Goal: Task Accomplishment & Management: Use online tool/utility

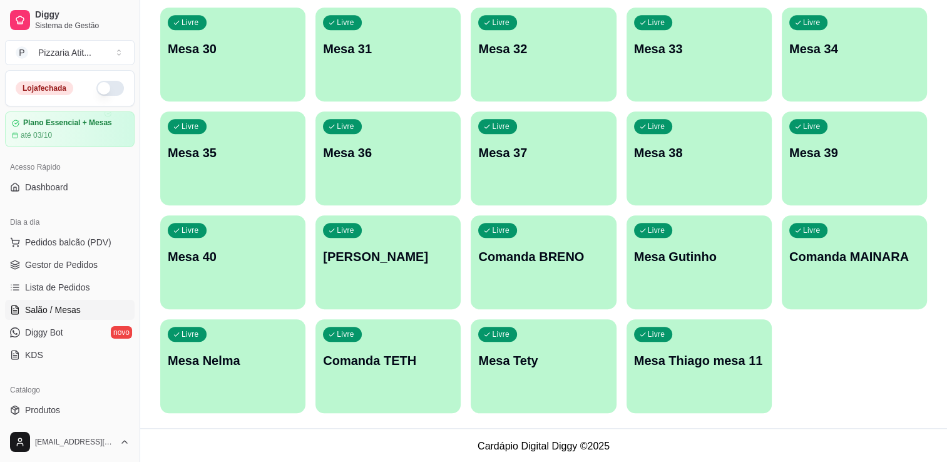
scroll to position [752, 0]
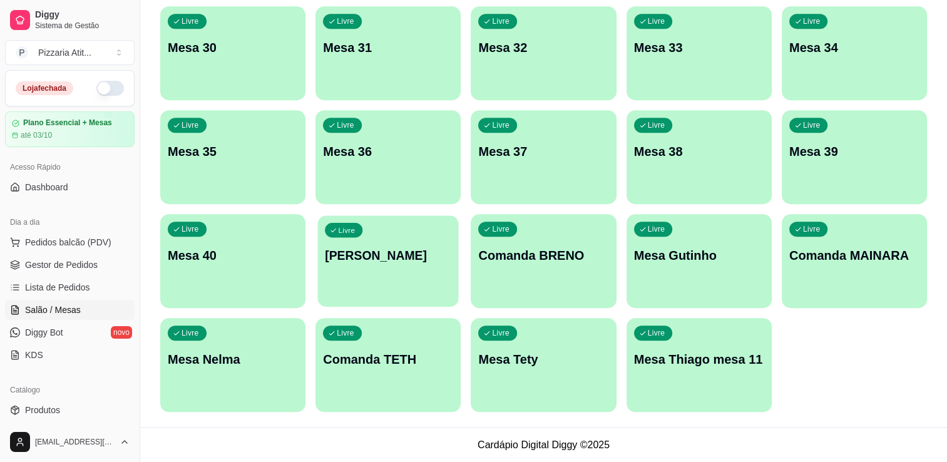
click at [400, 266] on div "Livre Comanda [PERSON_NAME]" at bounding box center [388, 253] width 141 height 76
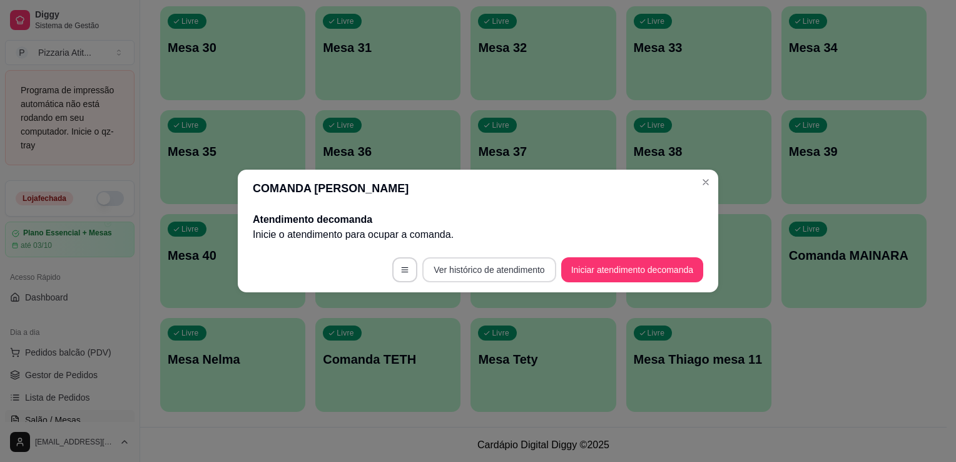
click at [515, 269] on button "Ver histórico de atendimento" at bounding box center [488, 269] width 133 height 25
drag, startPoint x: 460, startPoint y: 284, endPoint x: 563, endPoint y: 300, distance: 103.9
click at [563, 300] on div "COMANDA [PERSON_NAME] de comanda Inicie o atendimento para ocupar a comanda . V…" at bounding box center [478, 231] width 956 height 462
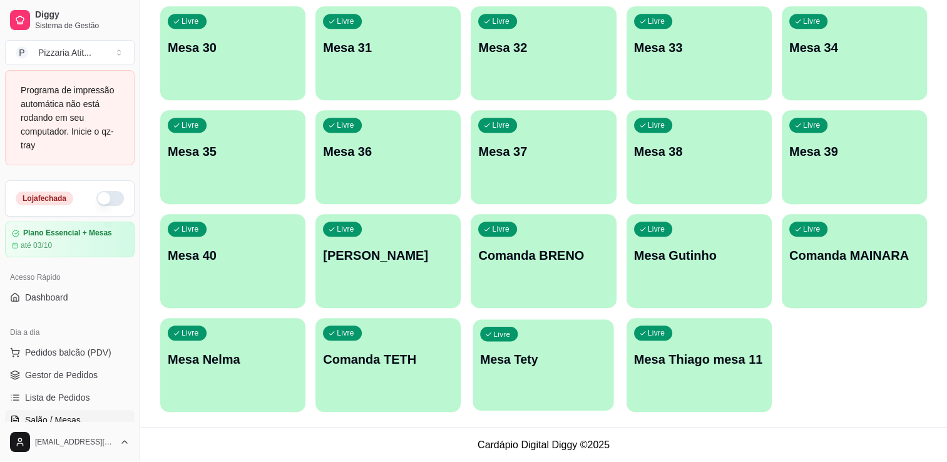
click at [548, 372] on div "Livre Mesa Tety" at bounding box center [543, 357] width 141 height 76
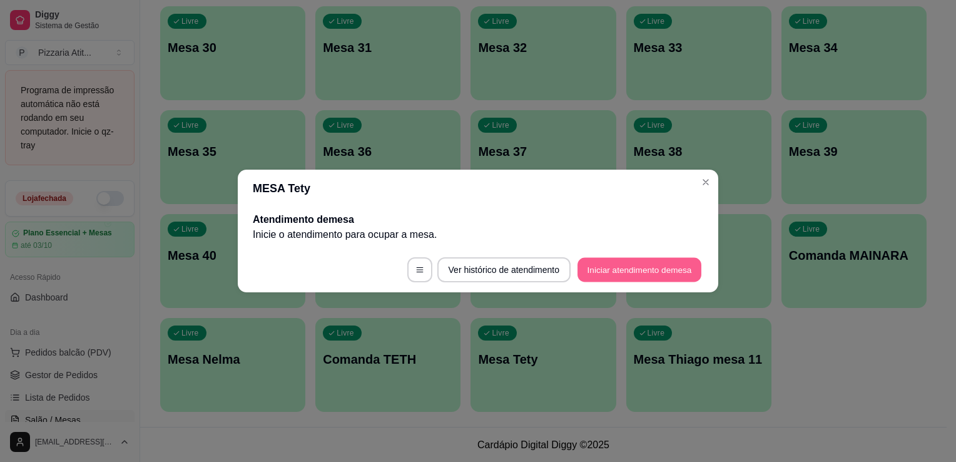
click at [612, 265] on button "Iniciar atendimento de mesa" at bounding box center [639, 270] width 124 height 24
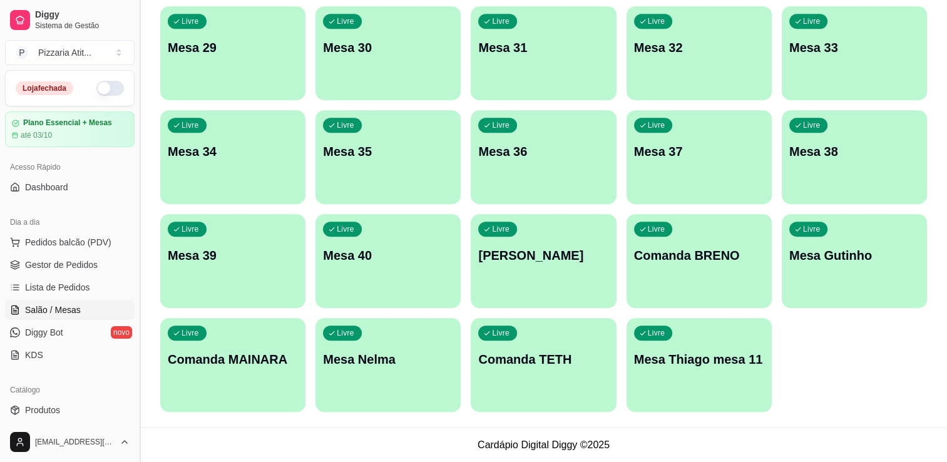
click at [139, 417] on button "Toggle Sidebar" at bounding box center [140, 231] width 10 height 462
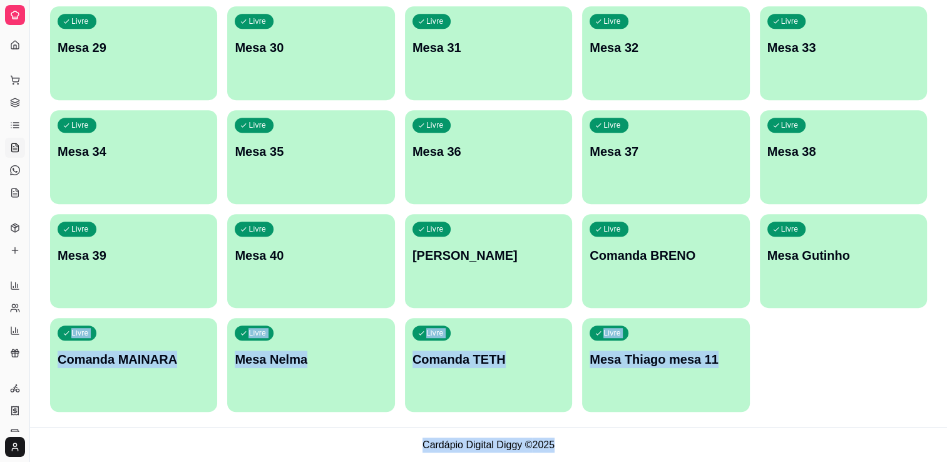
drag, startPoint x: 830, startPoint y: 369, endPoint x: 935, endPoint y: 442, distance: 127.7
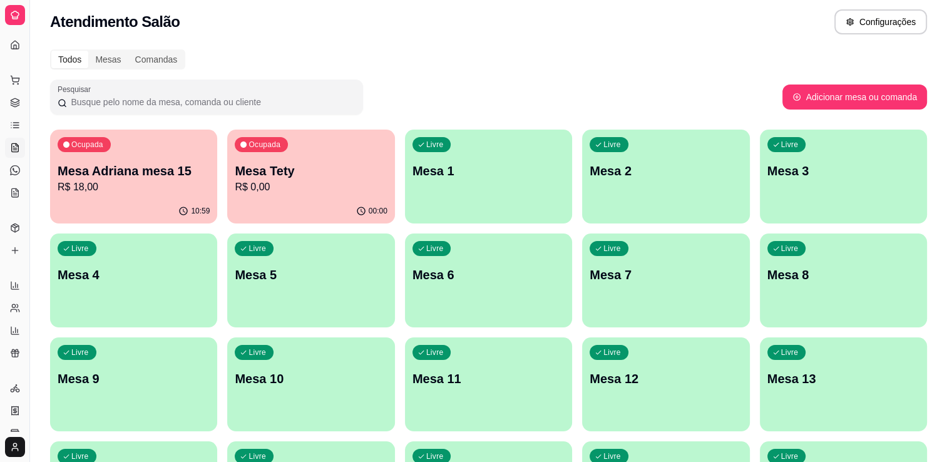
scroll to position [0, 0]
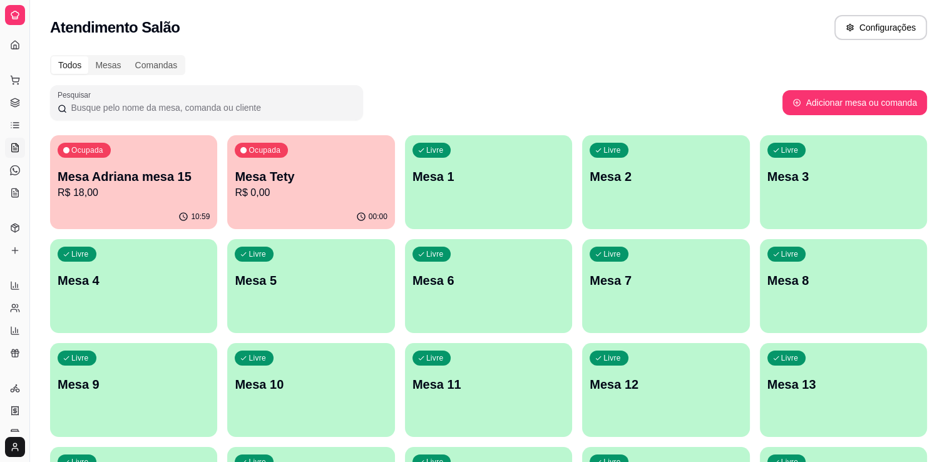
click at [62, 66] on div "Todos" at bounding box center [69, 65] width 37 height 18
click at [51, 56] on input "Todos" at bounding box center [51, 56] width 0 height 0
click at [330, 41] on div "Atendimento Salão Configurações" at bounding box center [488, 24] width 917 height 48
click at [24, 205] on button "Toggle Sidebar" at bounding box center [29, 231] width 10 height 462
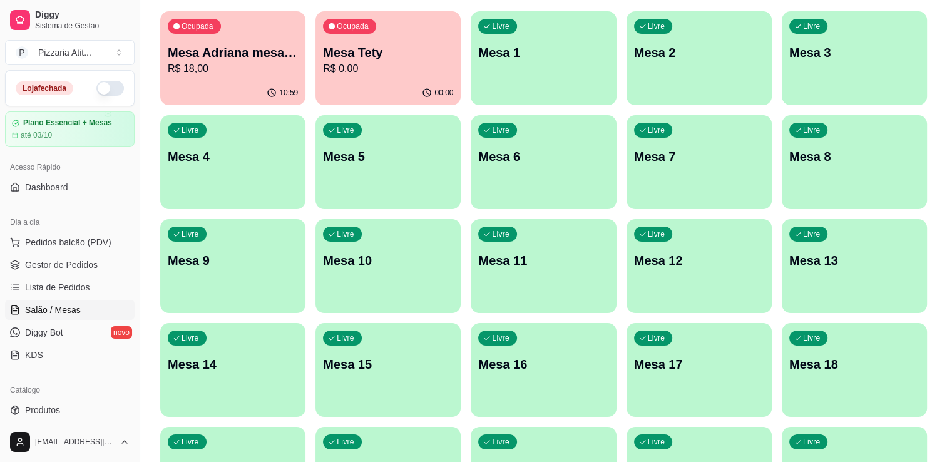
scroll to position [125, 0]
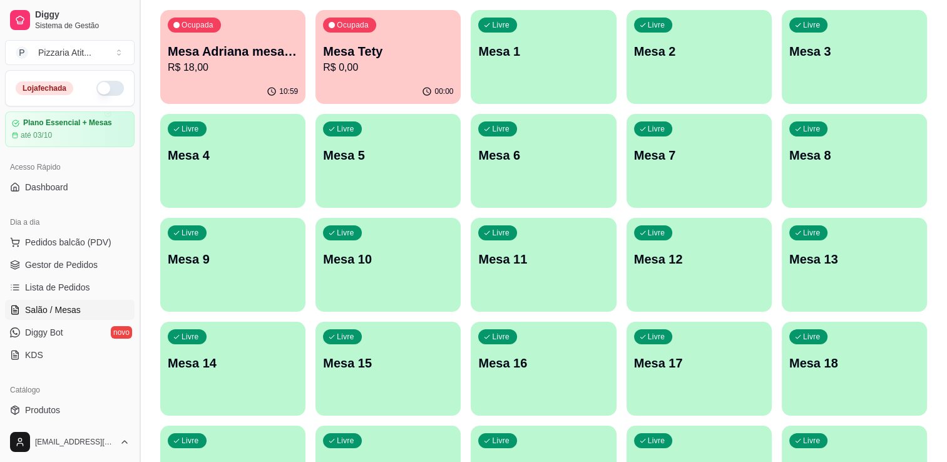
click at [138, 79] on button "Toggle Sidebar" at bounding box center [140, 231] width 10 height 462
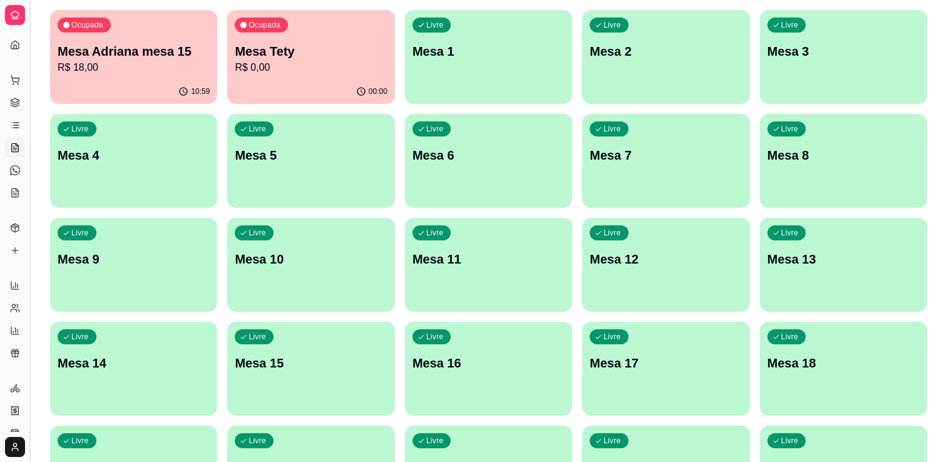
click at [18, 116] on link "Lista de Pedidos" at bounding box center [15, 125] width 20 height 20
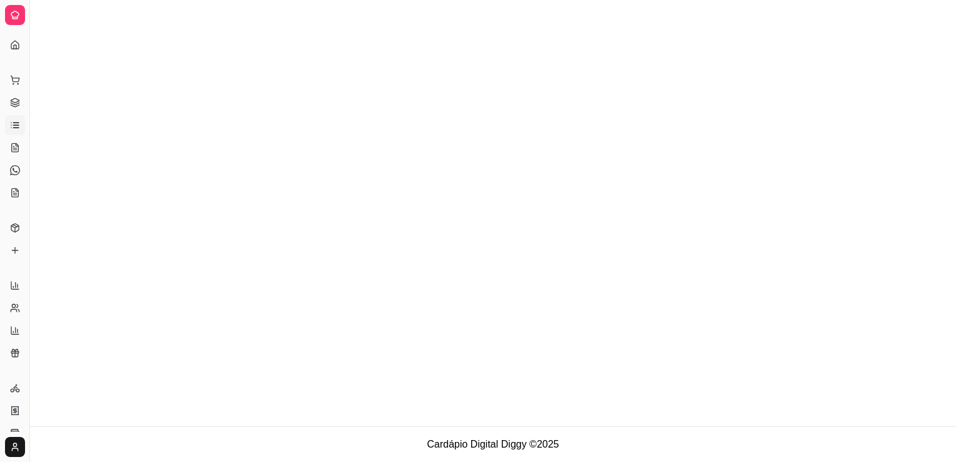
click at [18, 116] on link "Lista de Pedidos" at bounding box center [15, 125] width 20 height 20
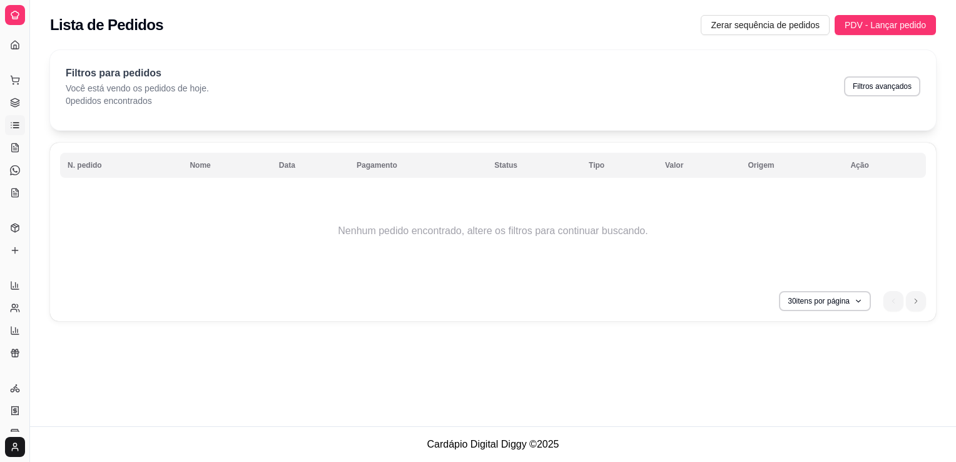
click at [34, 113] on div "Filtros para pedidos Você está vendo os pedidos de hoje. 0 pedidos encontrados …" at bounding box center [493, 189] width 926 height 293
click at [34, 113] on div "Diggy Sistema de Gestão P Pizzaria Atit ... Loja fechada Plano Essencial + Mesa…" at bounding box center [478, 231] width 956 height 462
click at [34, 113] on div "Filtros para pedidos Você está vendo os pedidos de hoje. 0 pedidos encontrados …" at bounding box center [493, 189] width 926 height 293
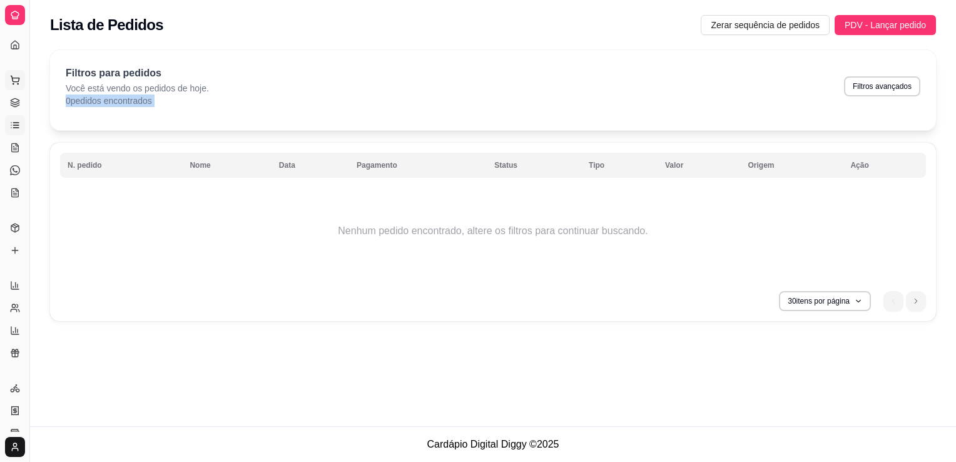
drag, startPoint x: 34, startPoint y: 113, endPoint x: 19, endPoint y: 71, distance: 44.5
click at [19, 71] on button "Pedidos balcão (PDV)" at bounding box center [15, 80] width 20 height 20
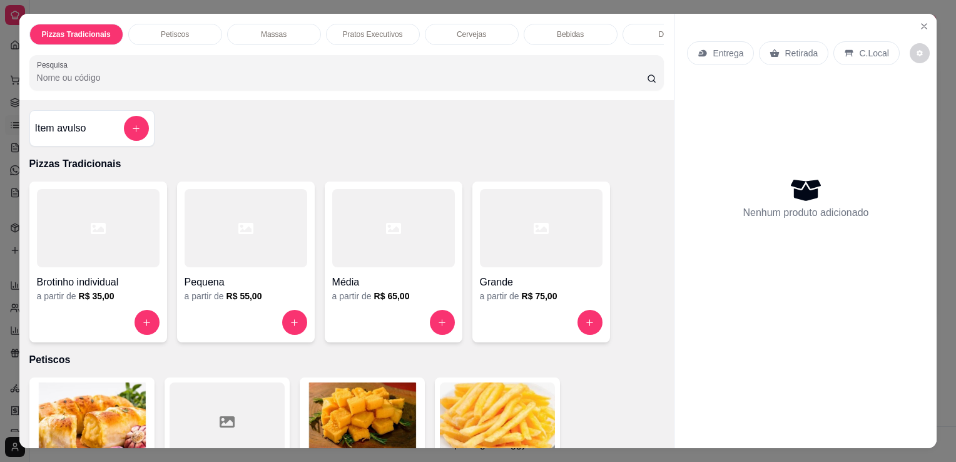
click at [11, 48] on div "Pizzas Tradicionais Petiscos Massas Pratos Executivos Cervejas Bebidas Doses Dr…" at bounding box center [478, 231] width 956 height 462
click at [12, 48] on div "Pizzas Tradicionais Petiscos Massas Pratos Executivos Cervejas Bebidas Doses Dr…" at bounding box center [478, 231] width 956 height 462
drag, startPoint x: 12, startPoint y: 48, endPoint x: 6, endPoint y: 31, distance: 17.8
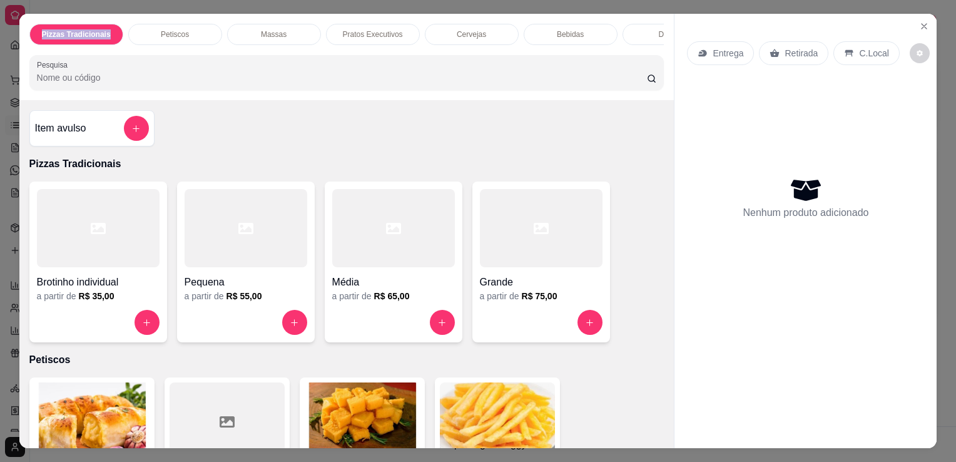
click at [6, 31] on div "Pizzas Tradicionais Petiscos Massas Pratos Executivos Cervejas Bebidas Doses Dr…" at bounding box center [478, 231] width 956 height 462
drag, startPoint x: 6, startPoint y: 31, endPoint x: 583, endPoint y: -19, distance: 579.0
click at [583, 0] on html "Diggy Sistema de Gestão P Pizzaria Atit ... Loja fechada Plano Essencial + Mesa…" at bounding box center [478, 231] width 956 height 462
click at [921, 24] on icon "Close" at bounding box center [924, 26] width 10 height 10
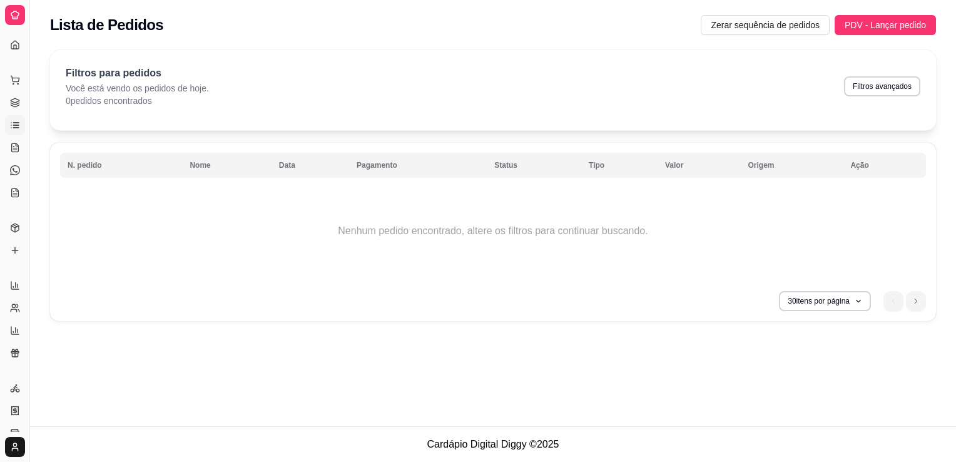
click at [14, 51] on div "Dia a dia" at bounding box center [14, 60] width 19 height 20
drag, startPoint x: 14, startPoint y: 51, endPoint x: 24, endPoint y: 89, distance: 39.5
click at [24, 89] on div "Diggy Sistema de Gestão P Pizzaria Atit ... Loja fechada Plano Essencial + Mesa…" at bounding box center [14, 231] width 29 height 462
click at [24, 89] on button "Toggle Sidebar" at bounding box center [29, 231] width 10 height 462
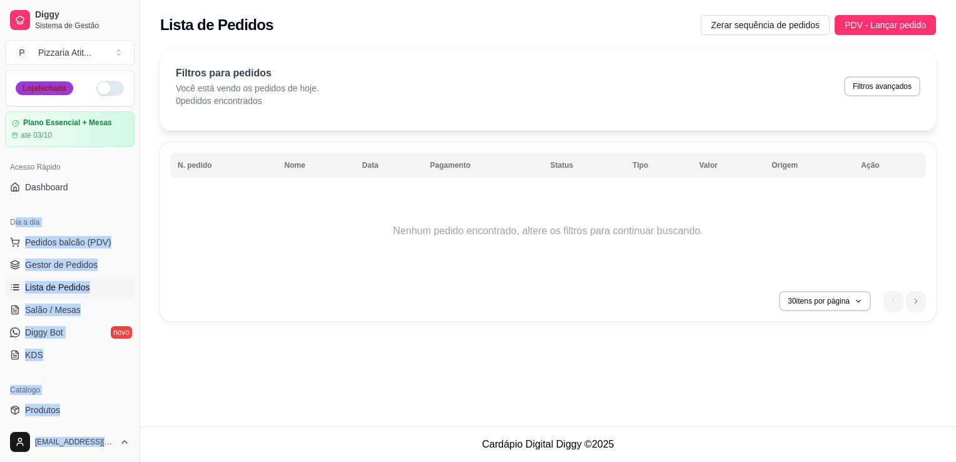
click at [25, 89] on div "Loja fechada" at bounding box center [45, 88] width 58 height 14
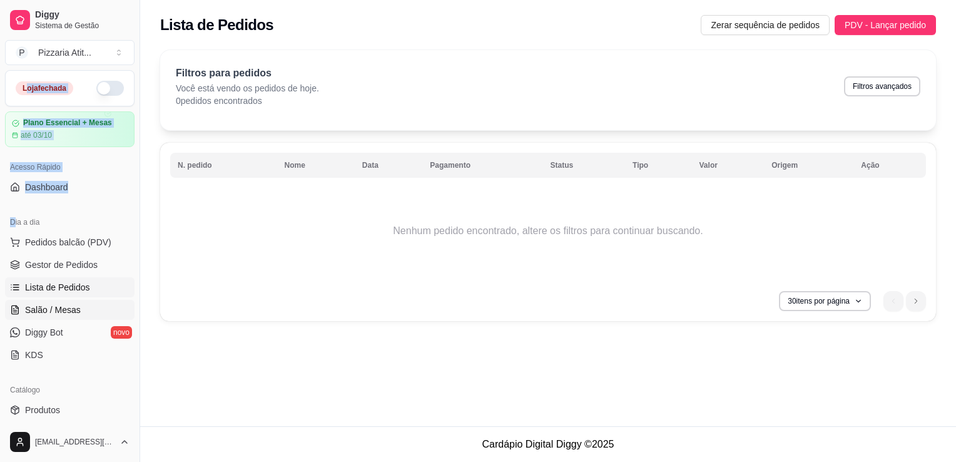
click at [85, 311] on link "Salão / Mesas" at bounding box center [70, 310] width 130 height 20
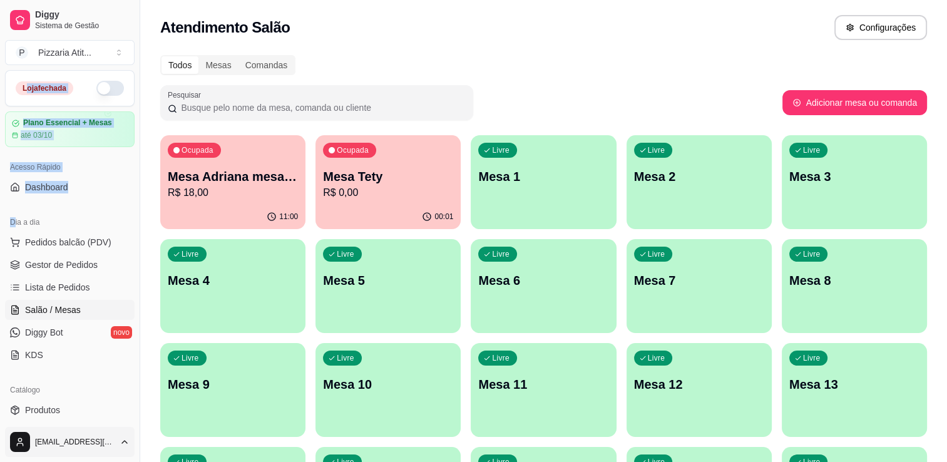
click at [123, 444] on html "Diggy Sistema de Gestão P Pizzaria Atit ... Loja fechada Plano Essencial + Mesa…" at bounding box center [473, 231] width 947 height 462
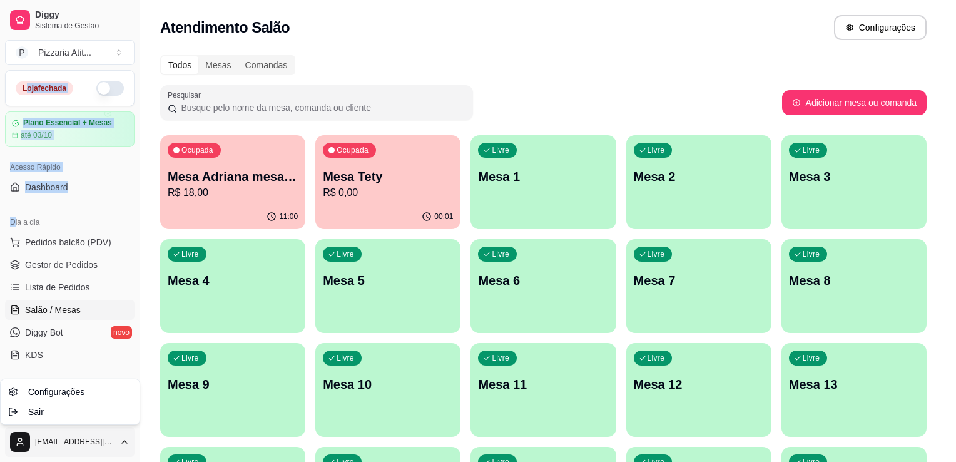
click at [123, 444] on html "Diggy Sistema de Gestão P Pizzaria Atit ... Loja fechada Plano Essencial + Mesa…" at bounding box center [478, 231] width 956 height 462
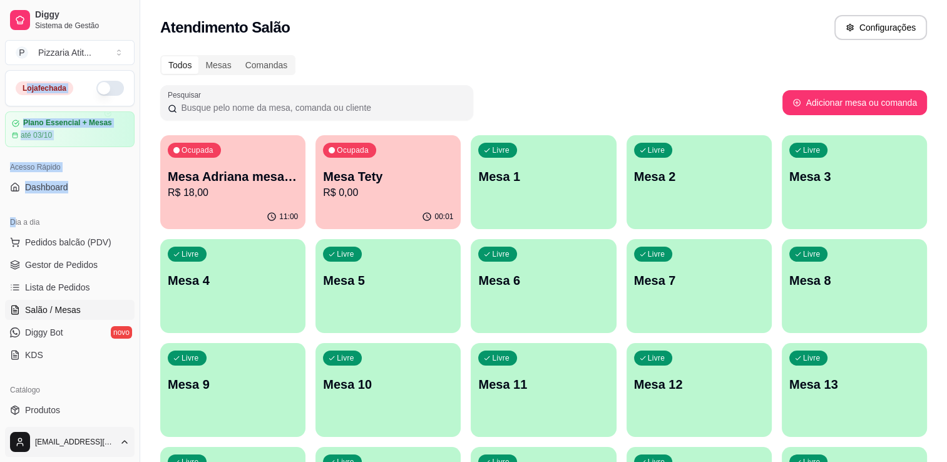
click at [123, 444] on icon "button" at bounding box center [124, 442] width 10 height 10
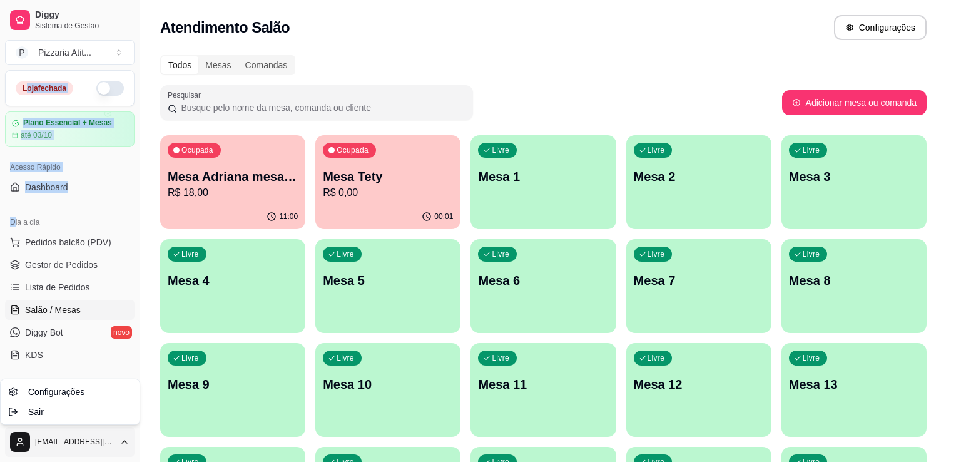
click at [123, 444] on html "Diggy Sistema de Gestão P Pizzaria Atit ... Loja fechada Plano Essencial + Mesa…" at bounding box center [478, 231] width 956 height 462
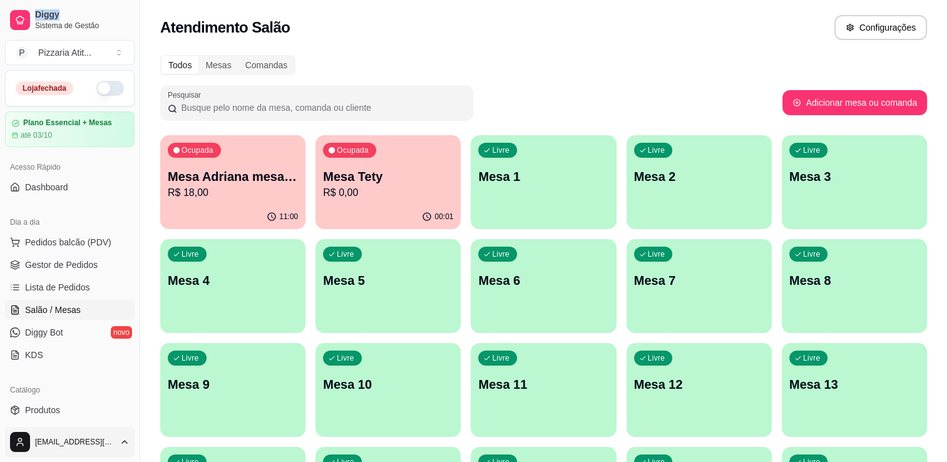
click at [74, 342] on div "Diggy Sistema de Gestão P Pizzaria Atit ... Loja fechada Plano Essencial + Mesa…" at bounding box center [70, 231] width 140 height 462
click at [70, 327] on link "Diggy Bot novo" at bounding box center [70, 332] width 130 height 20
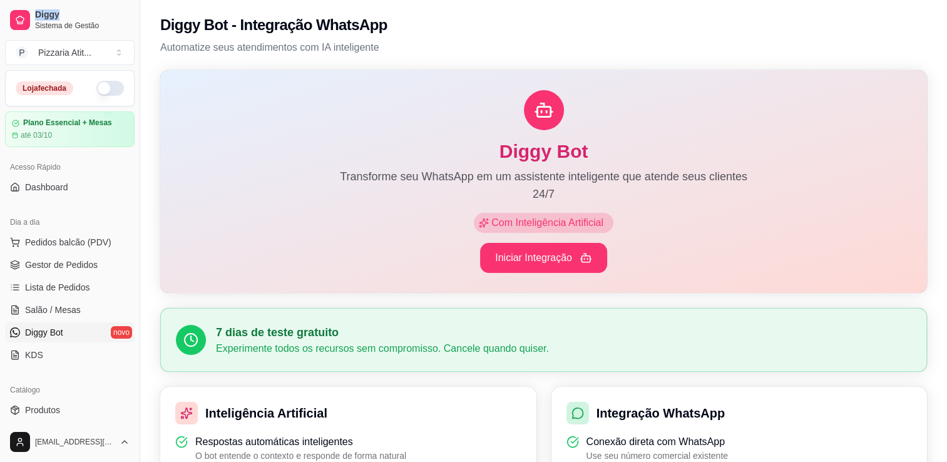
click at [106, 89] on button "button" at bounding box center [110, 88] width 28 height 15
click at [119, 55] on button "P Pizzaria Atit ..." at bounding box center [70, 52] width 130 height 25
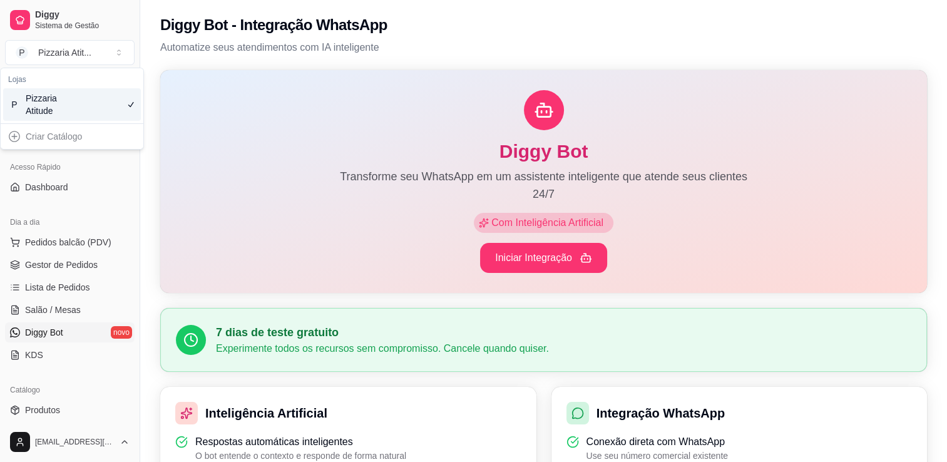
click at [98, 209] on div "Dia a dia Pedidos balcão (PDV) Gestor de Pedidos Lista de Pedidos Salão / Mesas…" at bounding box center [70, 288] width 140 height 163
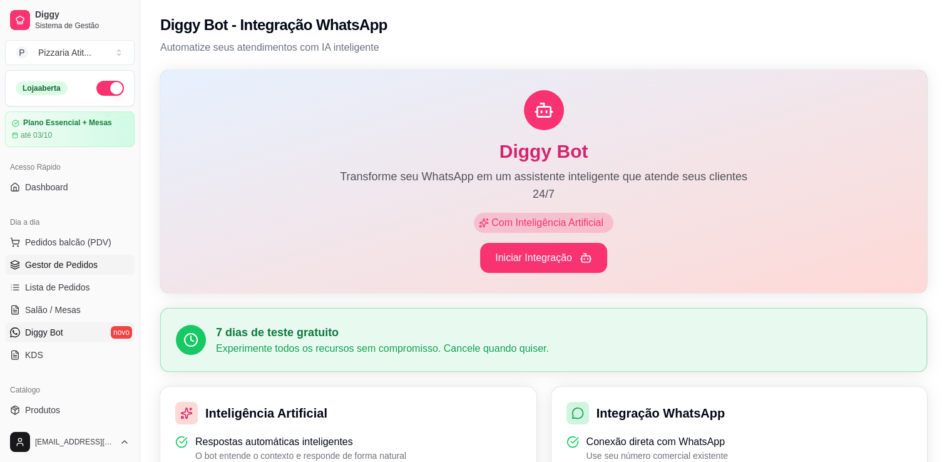
click at [96, 260] on link "Gestor de Pedidos" at bounding box center [70, 265] width 130 height 20
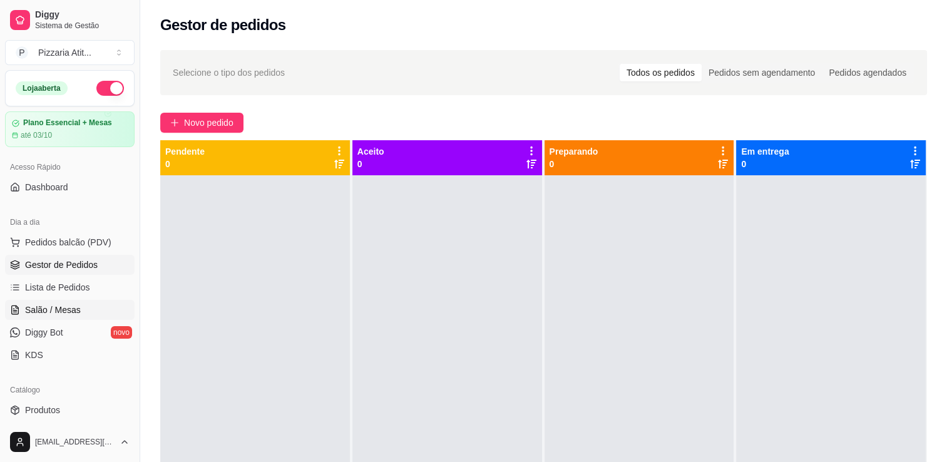
click at [91, 309] on link "Salão / Mesas" at bounding box center [70, 310] width 130 height 20
